Goal: Navigation & Orientation: Find specific page/section

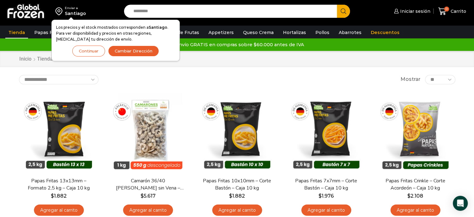
click at [244, 10] on input "Search input" at bounding box center [232, 11] width 204 height 13
click at [244, 10] on input "*" at bounding box center [232, 11] width 204 height 13
type input "*****"
click at [337, 5] on button "Search" at bounding box center [343, 11] width 13 height 13
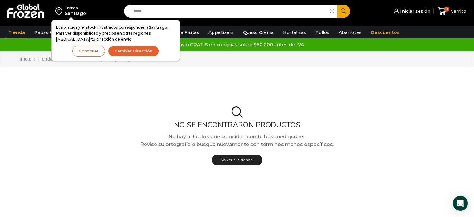
click at [91, 51] on button "Continuar" at bounding box center [88, 51] width 33 height 11
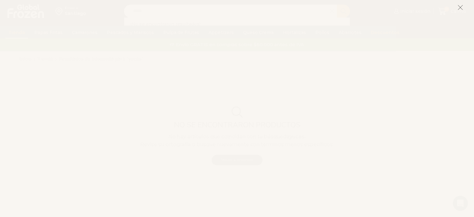
click at [461, 6] on icon at bounding box center [461, 8] width 6 height 6
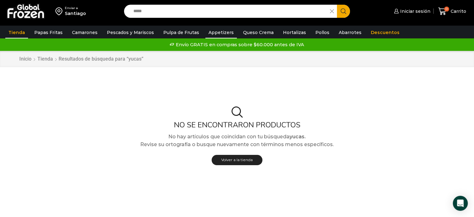
click at [218, 35] on link "Appetizers" at bounding box center [220, 32] width 31 height 12
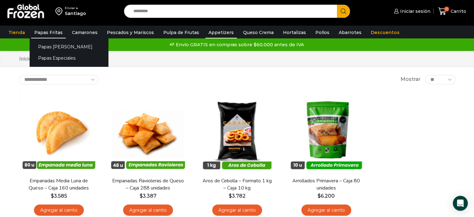
click at [56, 37] on link "Papas Fritas" at bounding box center [48, 32] width 35 height 12
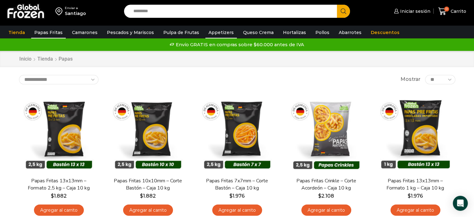
click at [217, 32] on link "Appetizers" at bounding box center [220, 32] width 31 height 12
